Goal: Find specific page/section

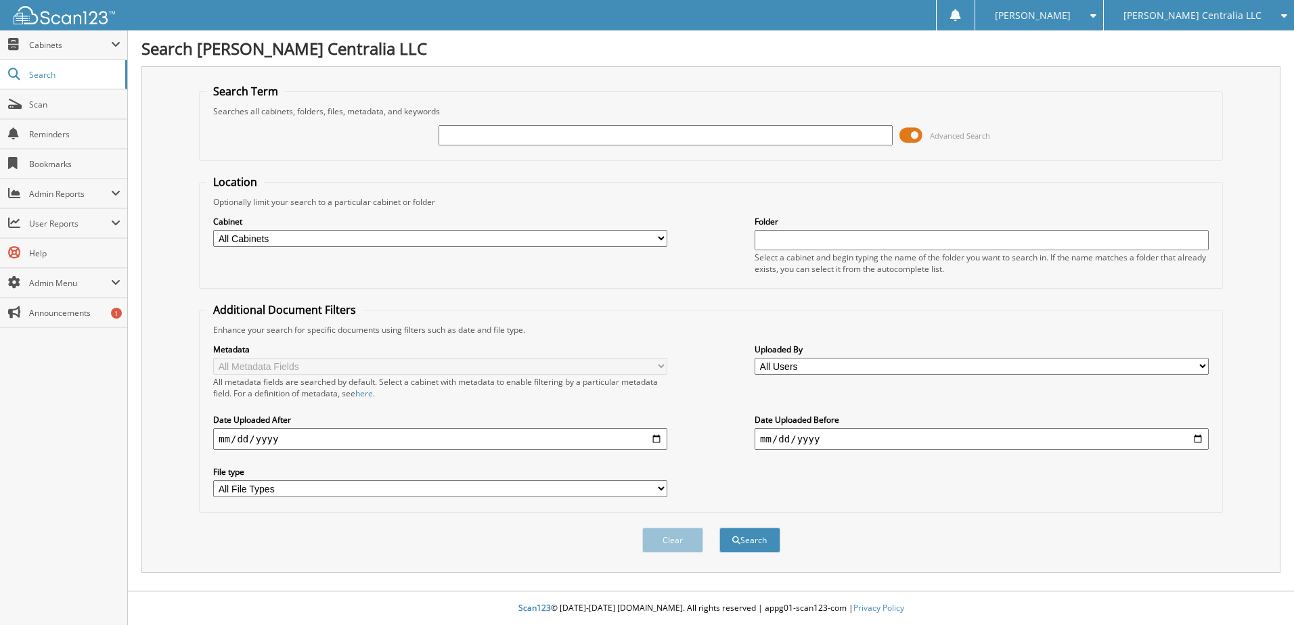
click at [514, 136] on input "text" at bounding box center [666, 135] width 454 height 20
type input "ally275"
click at [720, 528] on button "Search" at bounding box center [750, 540] width 61 height 25
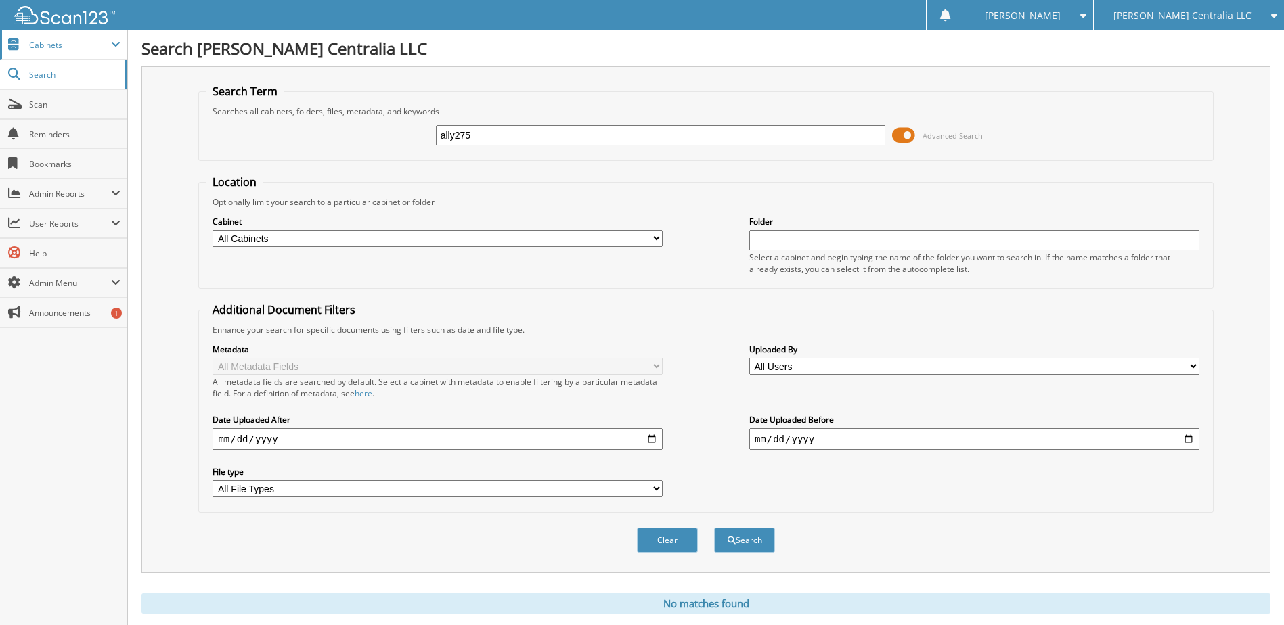
click at [47, 56] on span "Cabinets" at bounding box center [63, 44] width 127 height 29
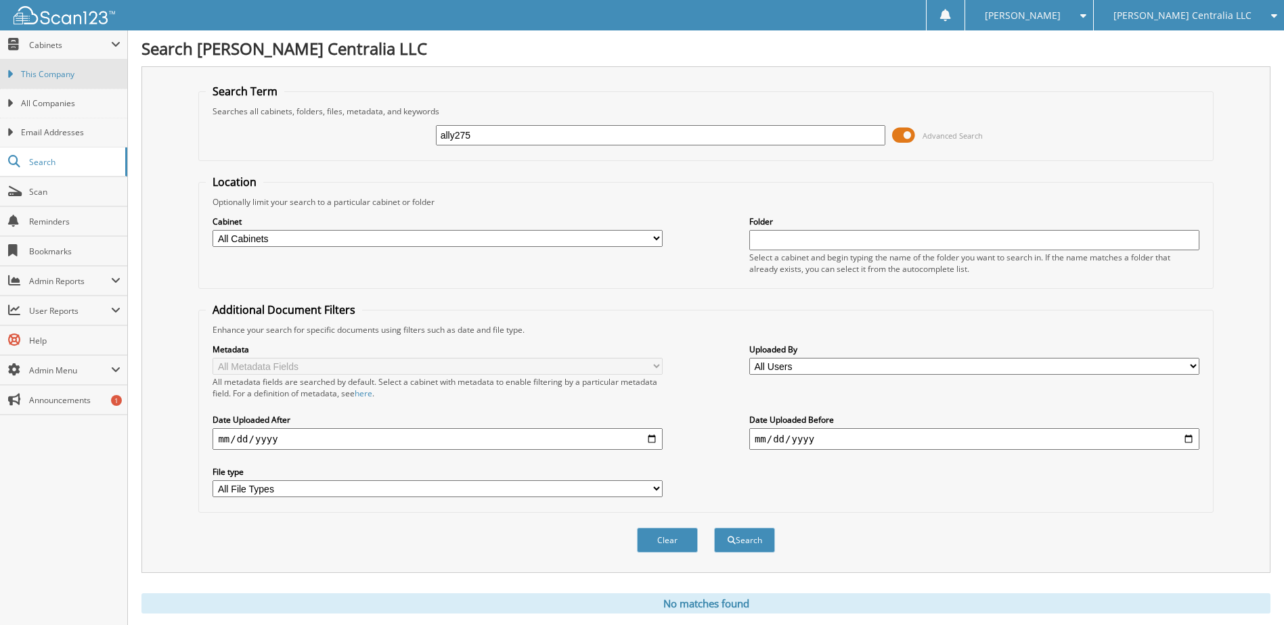
click at [55, 80] on span "This Company" at bounding box center [71, 74] width 100 height 12
